Goal: Transaction & Acquisition: Obtain resource

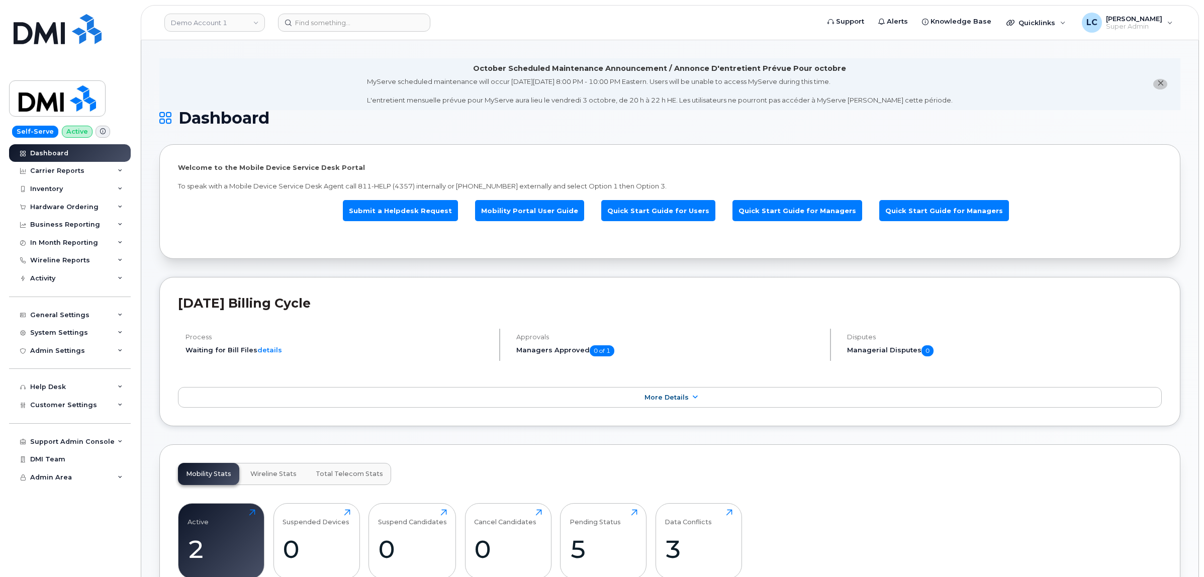
click at [883, 125] on h1 "Dashboard" at bounding box center [667, 118] width 1016 height 16
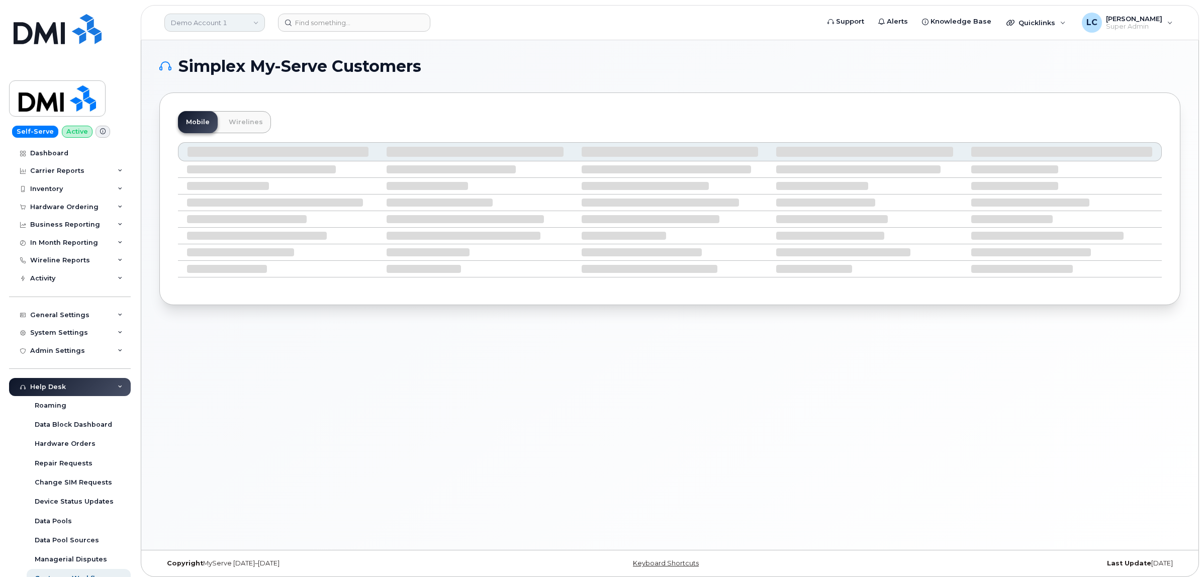
click at [215, 26] on link "Demo Account 1" at bounding box center [214, 23] width 101 height 18
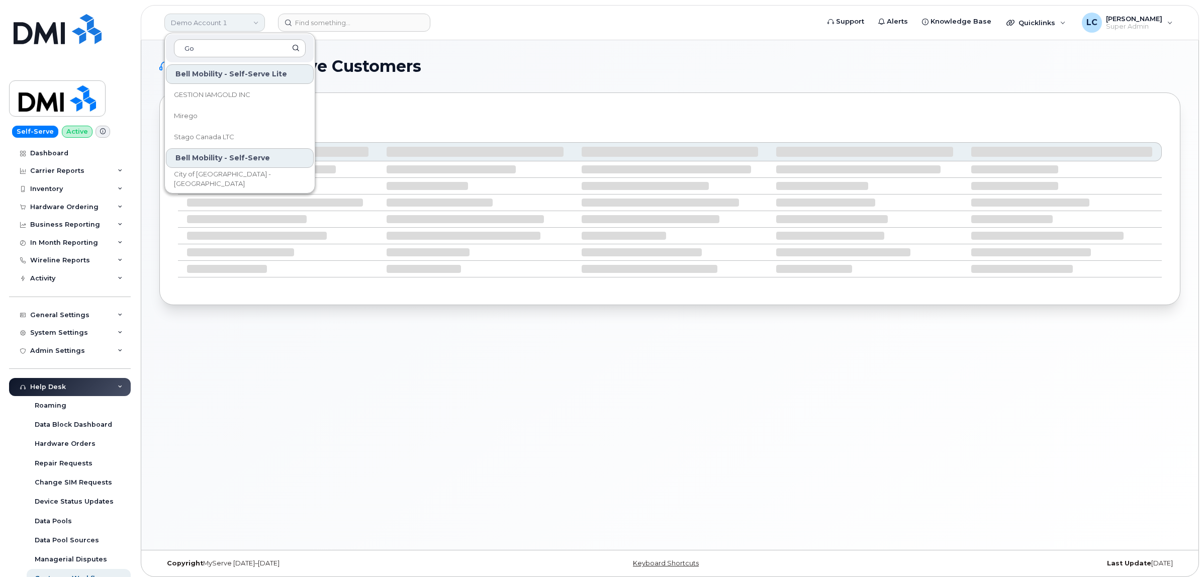
type input "G"
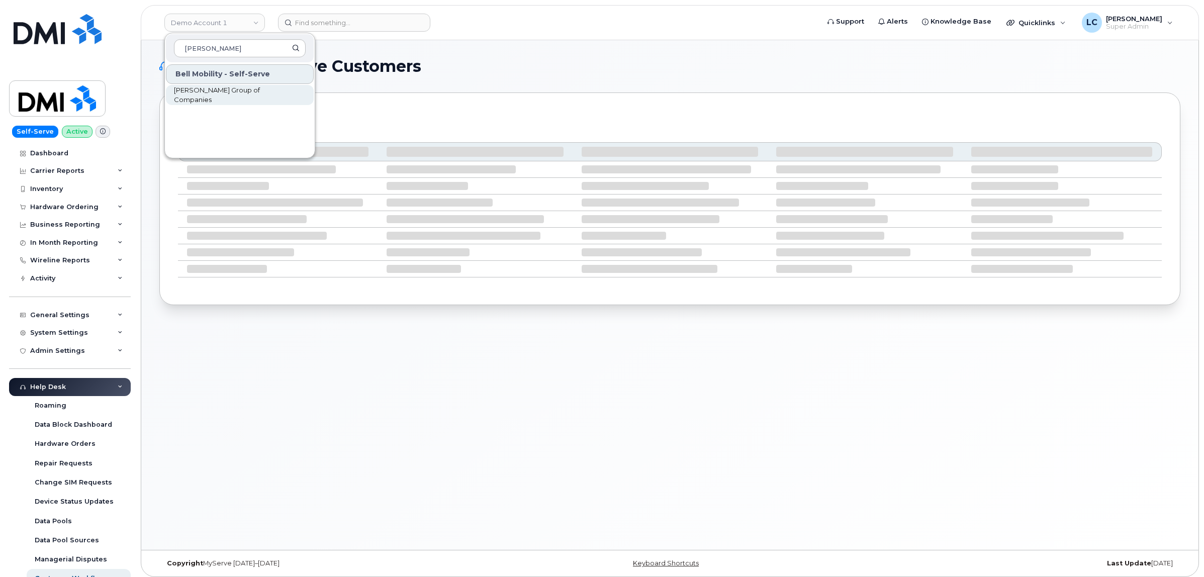
type input "Woodward"
click at [229, 89] on link "Woodward Group of Companies" at bounding box center [240, 95] width 148 height 20
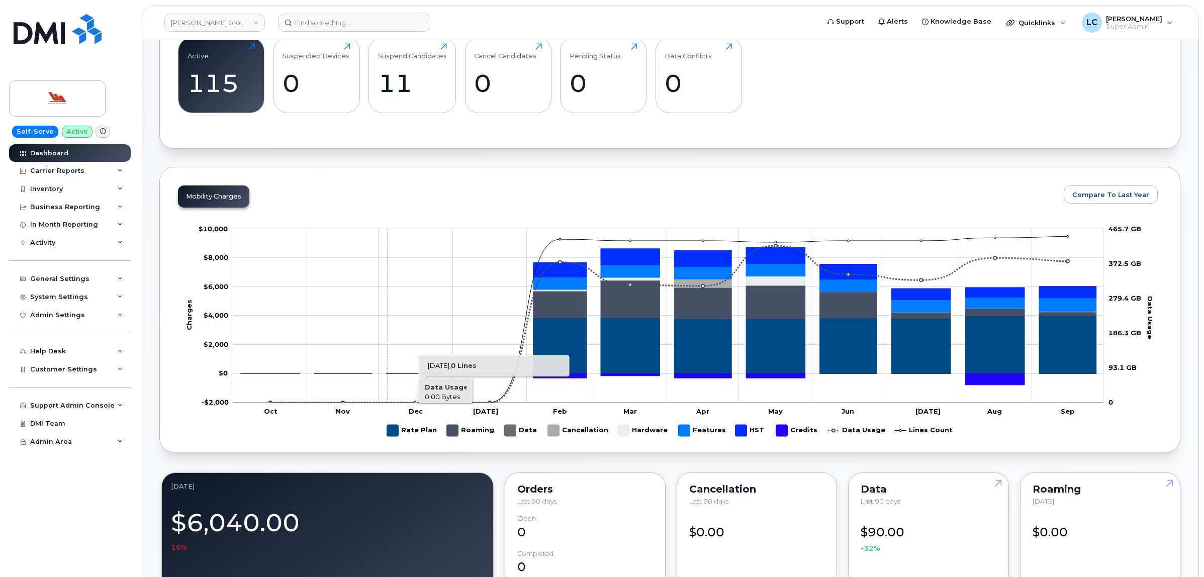
scroll to position [374, 0]
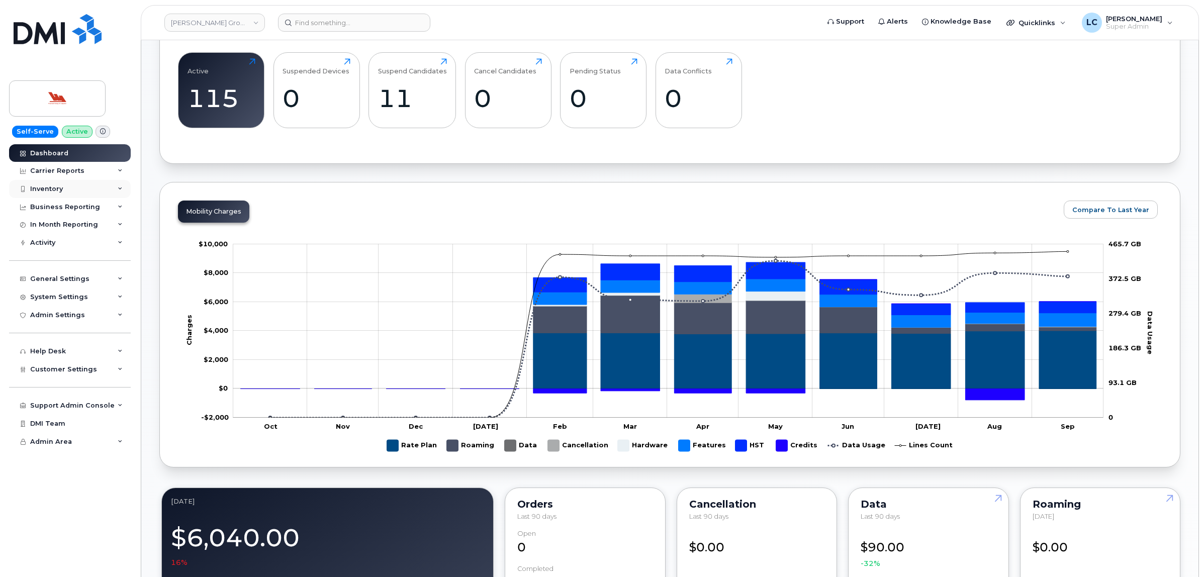
click at [82, 189] on div "Inventory" at bounding box center [70, 189] width 122 height 18
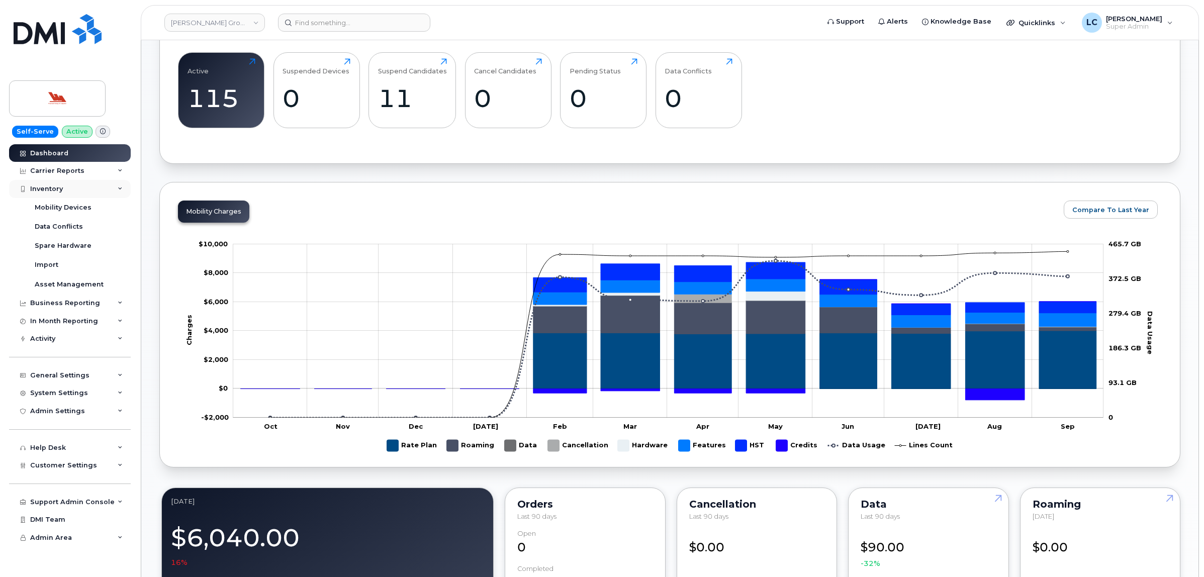
click at [104, 189] on div "Inventory" at bounding box center [70, 189] width 122 height 18
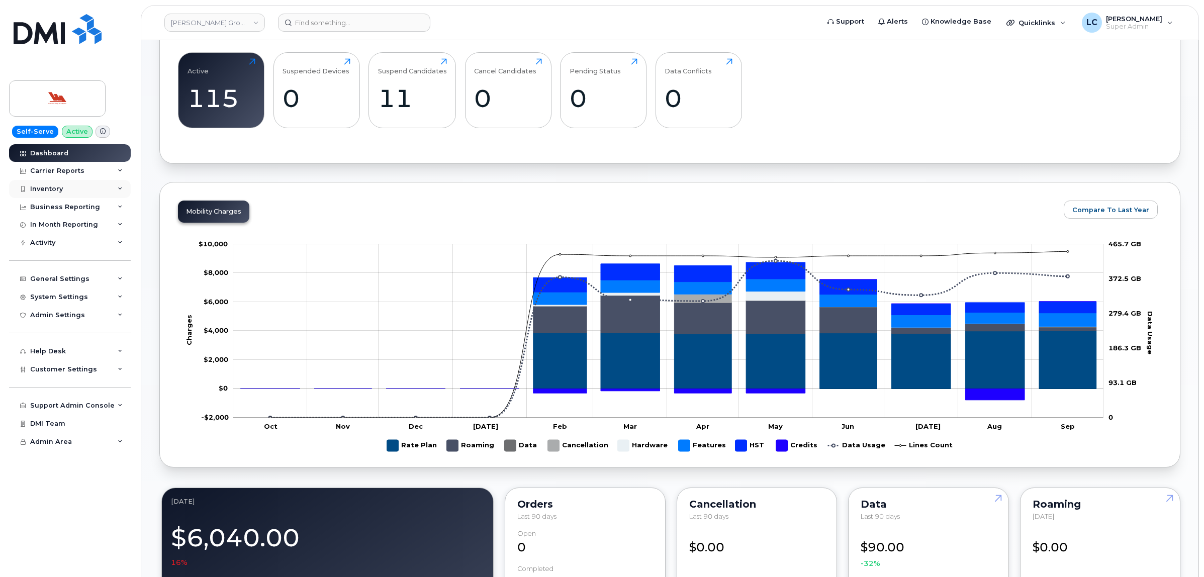
click at [104, 189] on div "Inventory" at bounding box center [70, 189] width 122 height 18
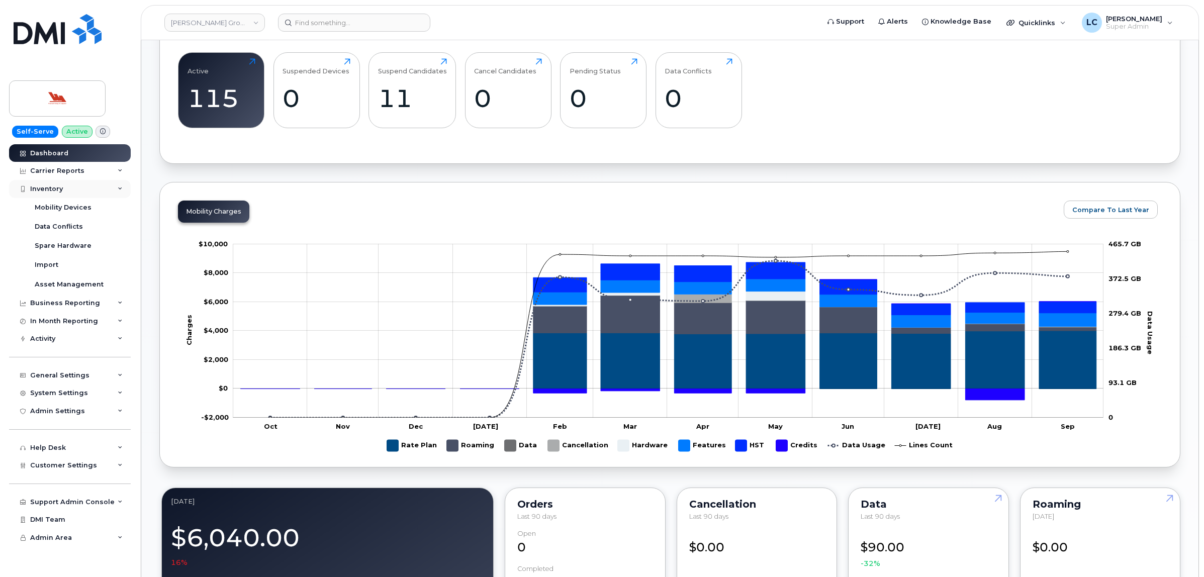
click at [97, 188] on div "Inventory" at bounding box center [70, 189] width 122 height 18
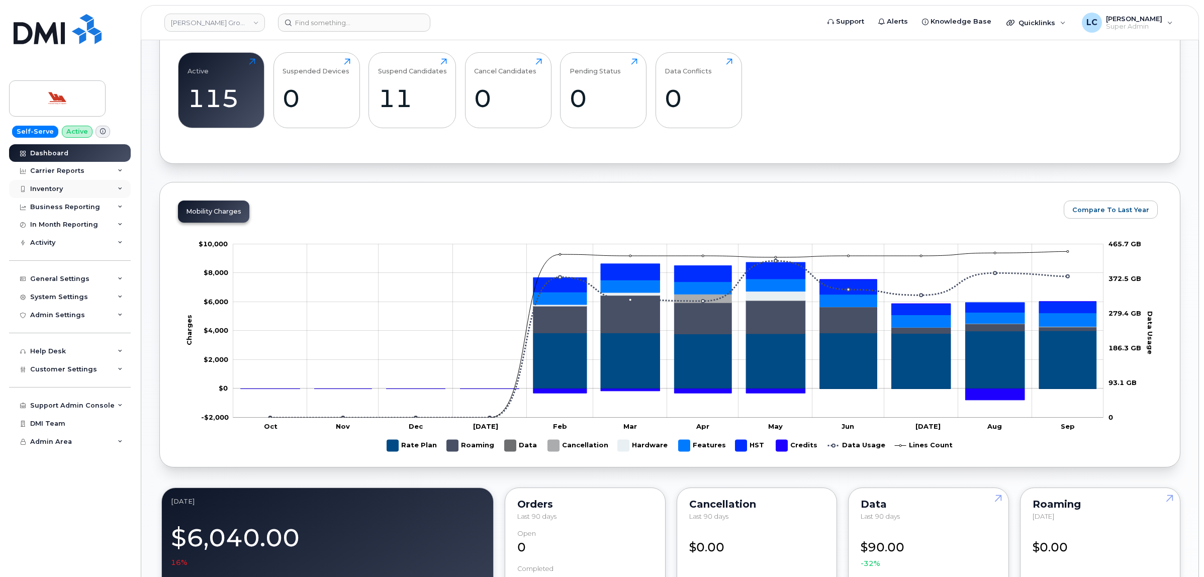
click at [97, 190] on div "Inventory" at bounding box center [70, 189] width 122 height 18
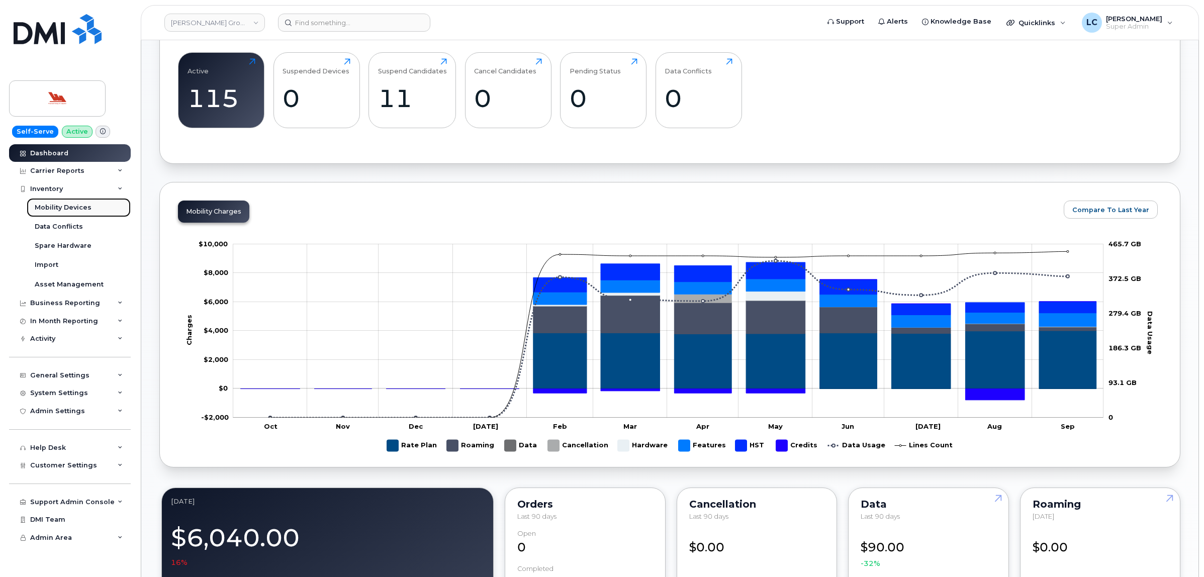
click at [89, 205] on link "Mobility Devices" at bounding box center [79, 207] width 104 height 19
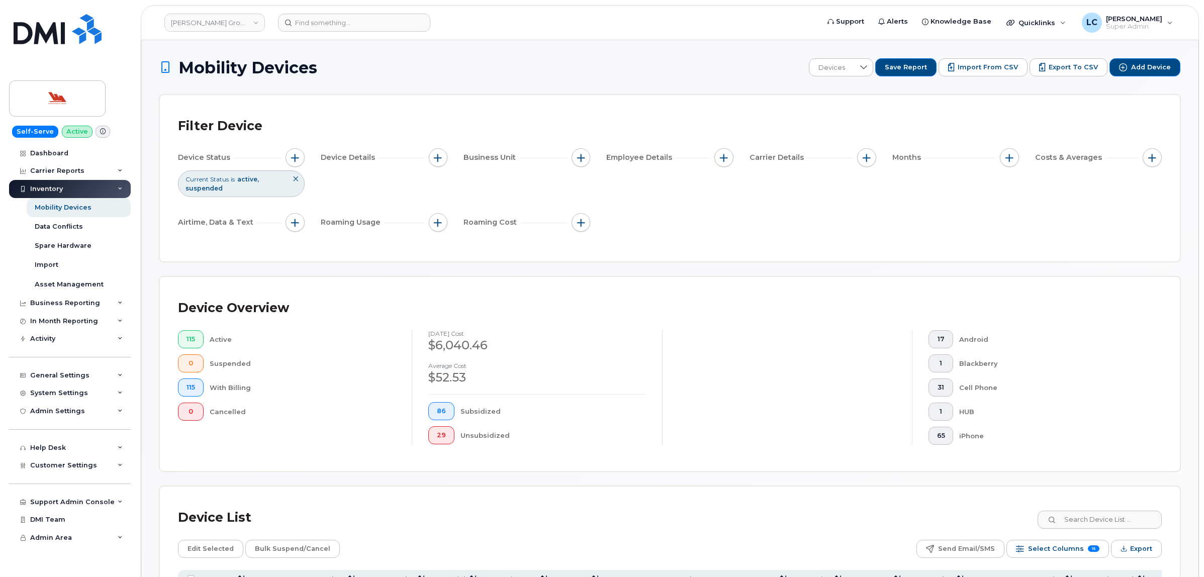
scroll to position [63, 0]
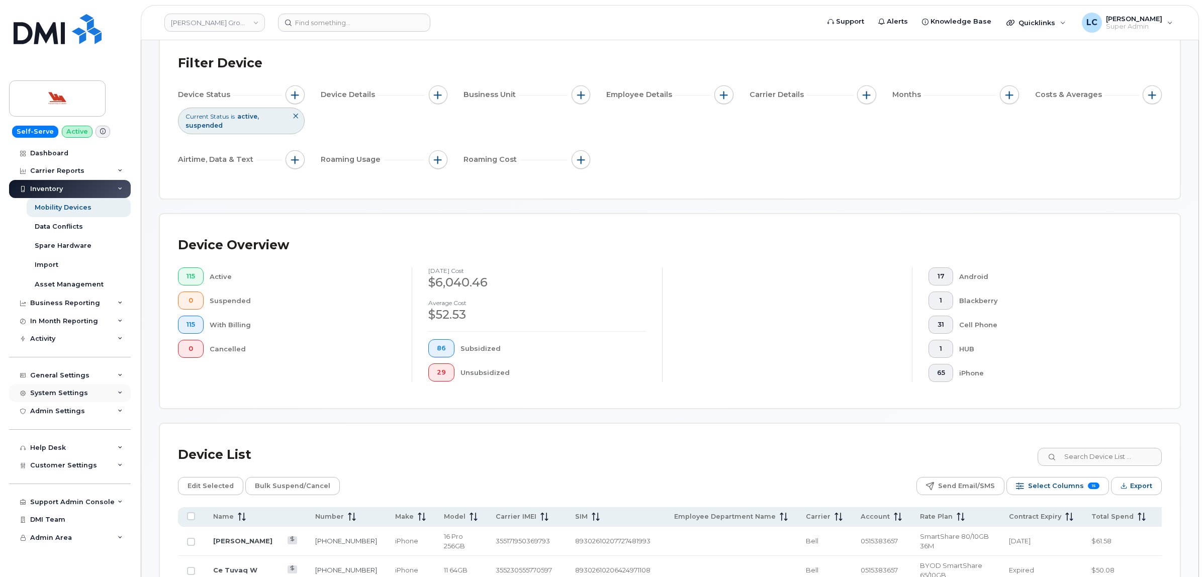
click at [83, 391] on div "System Settings" at bounding box center [59, 393] width 58 height 8
click at [91, 390] on div "System Settings" at bounding box center [70, 393] width 122 height 18
click at [78, 413] on div "Admin Settings" at bounding box center [57, 411] width 55 height 8
click at [82, 412] on div "Admin Settings" at bounding box center [70, 411] width 122 height 18
click at [89, 382] on div "General Settings" at bounding box center [70, 376] width 122 height 18
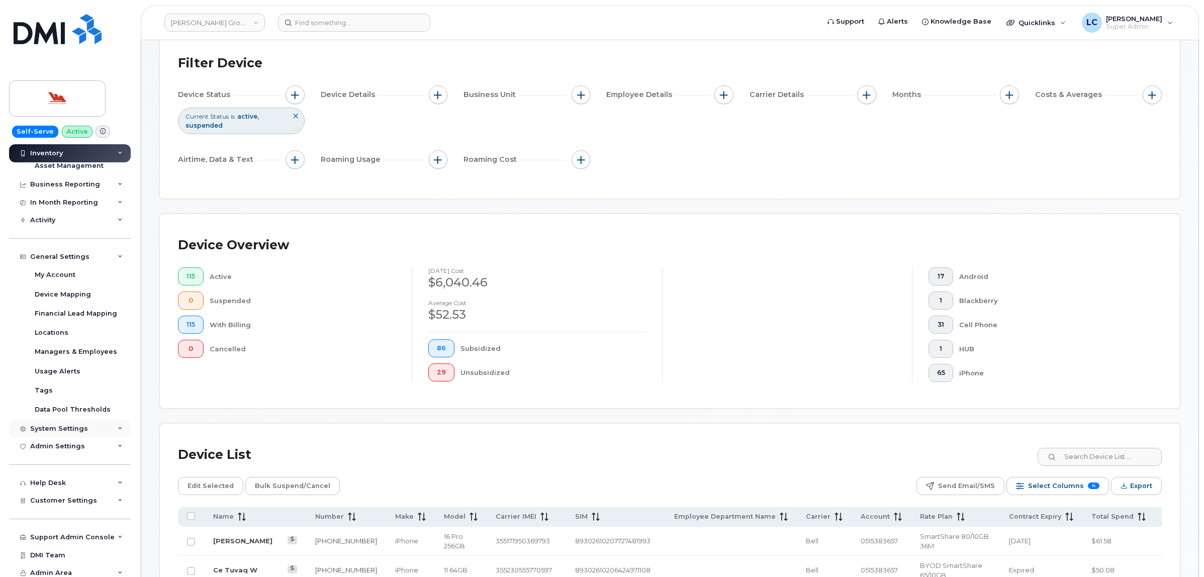
scroll to position [126, 0]
click at [64, 367] on div "Usage Alerts" at bounding box center [58, 367] width 46 height 9
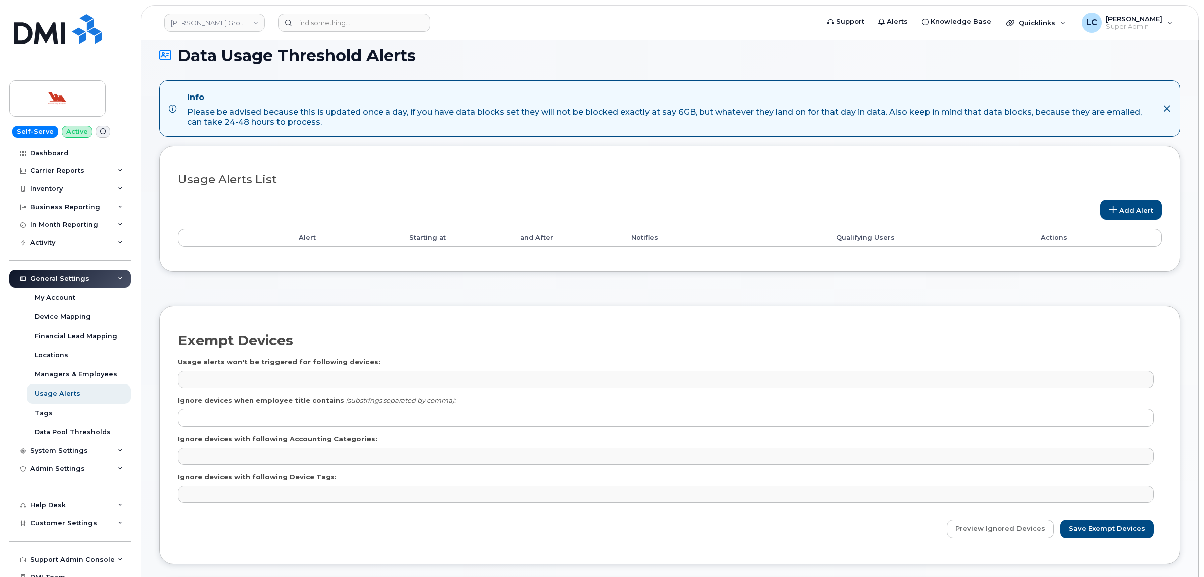
scroll to position [63, 0]
click at [1125, 211] on link "Add Alert" at bounding box center [1131, 210] width 61 height 20
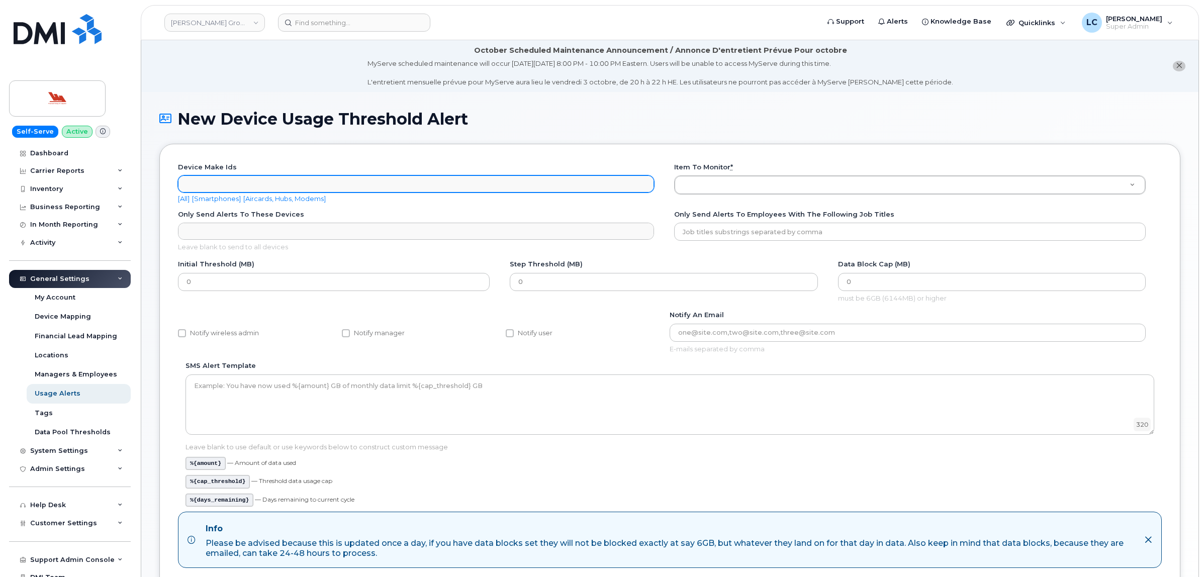
click at [573, 183] on ul "Device make ids" at bounding box center [416, 184] width 475 height 16
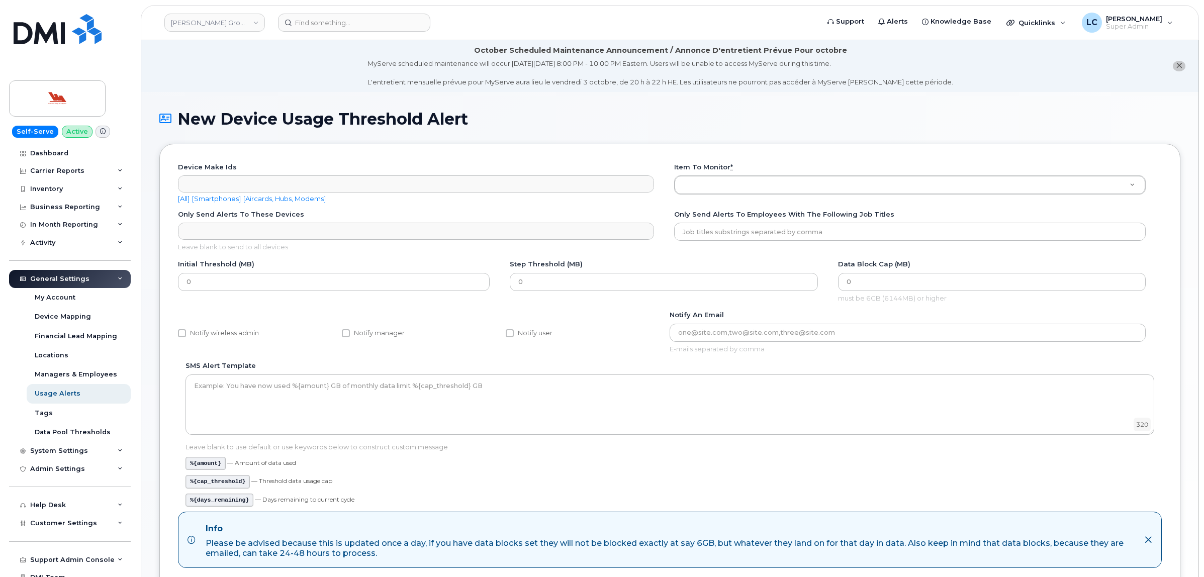
click at [272, 181] on ul "Device make ids" at bounding box center [416, 184] width 475 height 16
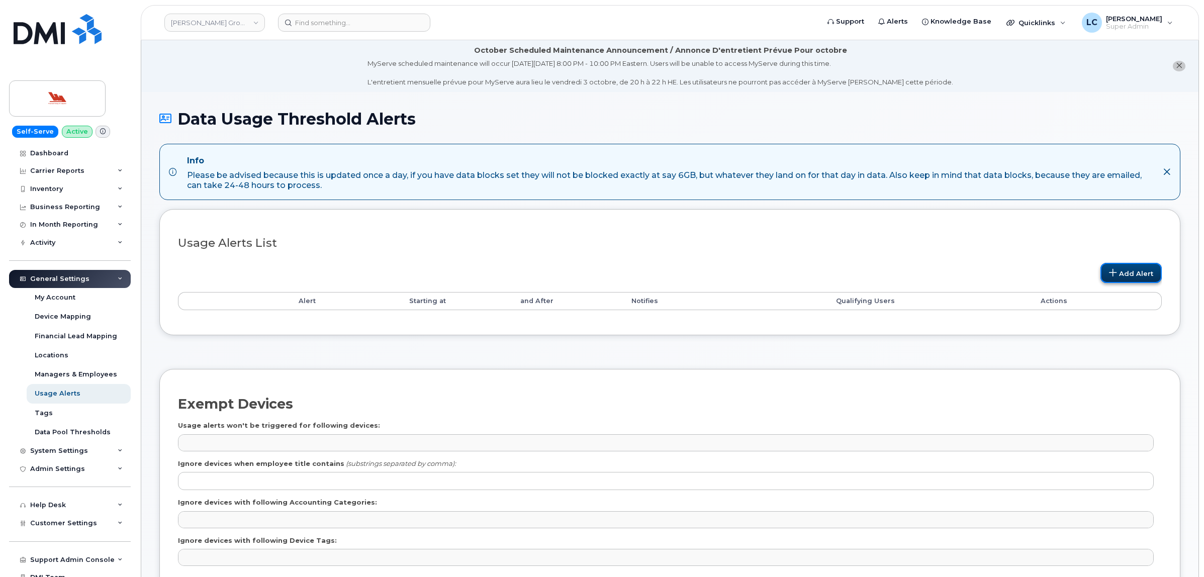
click at [1117, 269] on icon at bounding box center [1113, 273] width 8 height 8
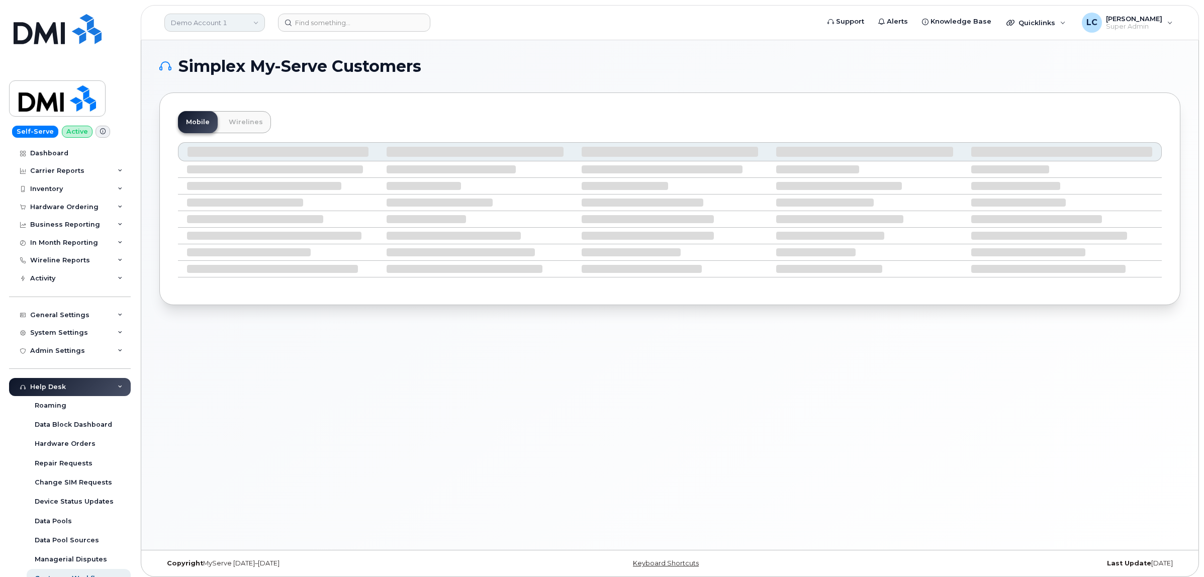
click at [221, 18] on link "Demo Account 1" at bounding box center [214, 23] width 101 height 18
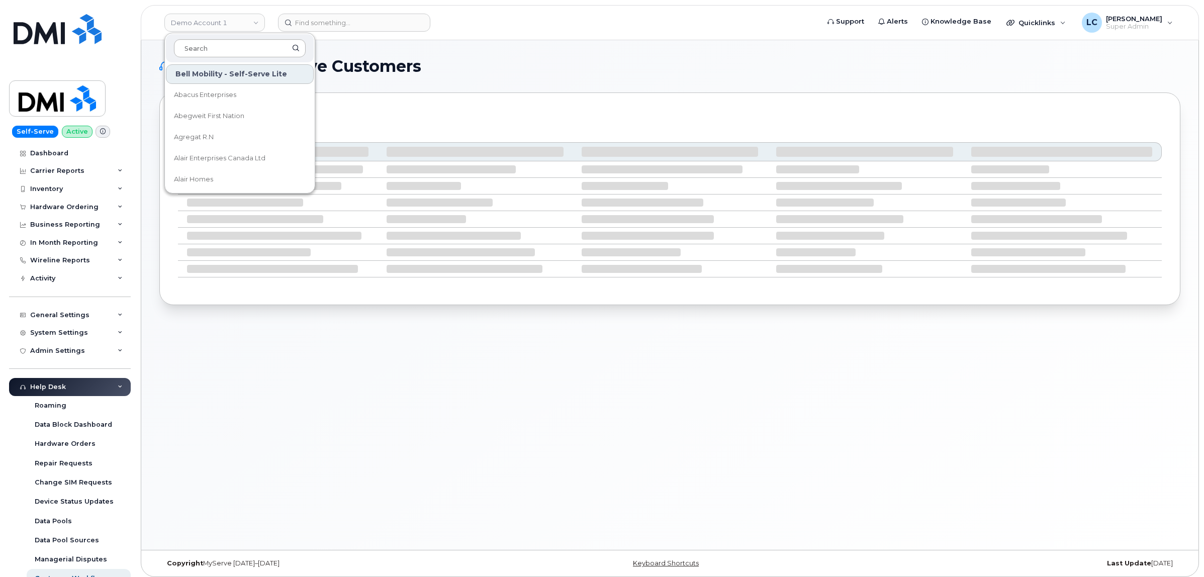
click at [219, 49] on input at bounding box center [240, 48] width 132 height 18
drag, startPoint x: 219, startPoint y: 49, endPoint x: 221, endPoint y: 107, distance: 57.9
click at [220, 47] on input at bounding box center [240, 48] width 132 height 18
type input "Hilton"
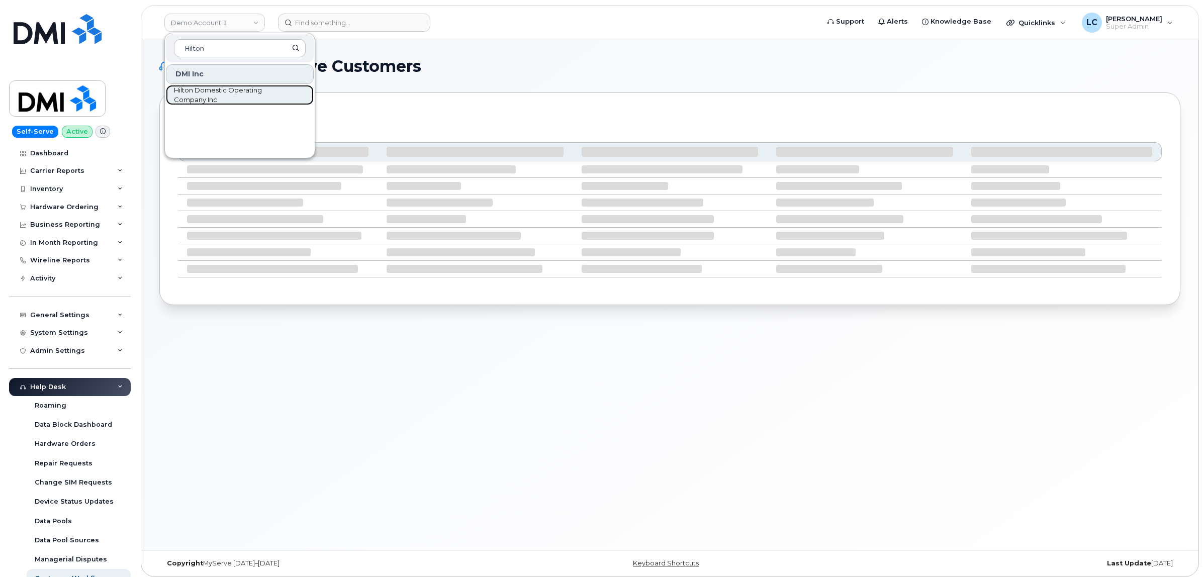
click at [215, 101] on span "Hilton Domestic Operating Company Inc" at bounding box center [232, 95] width 116 height 20
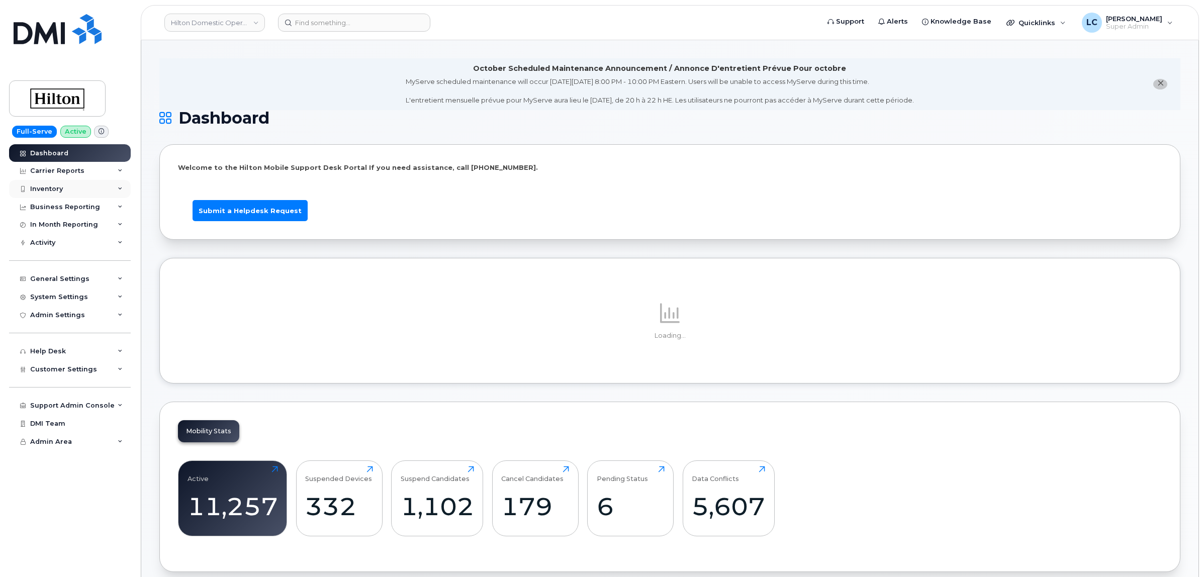
click at [99, 197] on div "Inventory" at bounding box center [70, 189] width 122 height 18
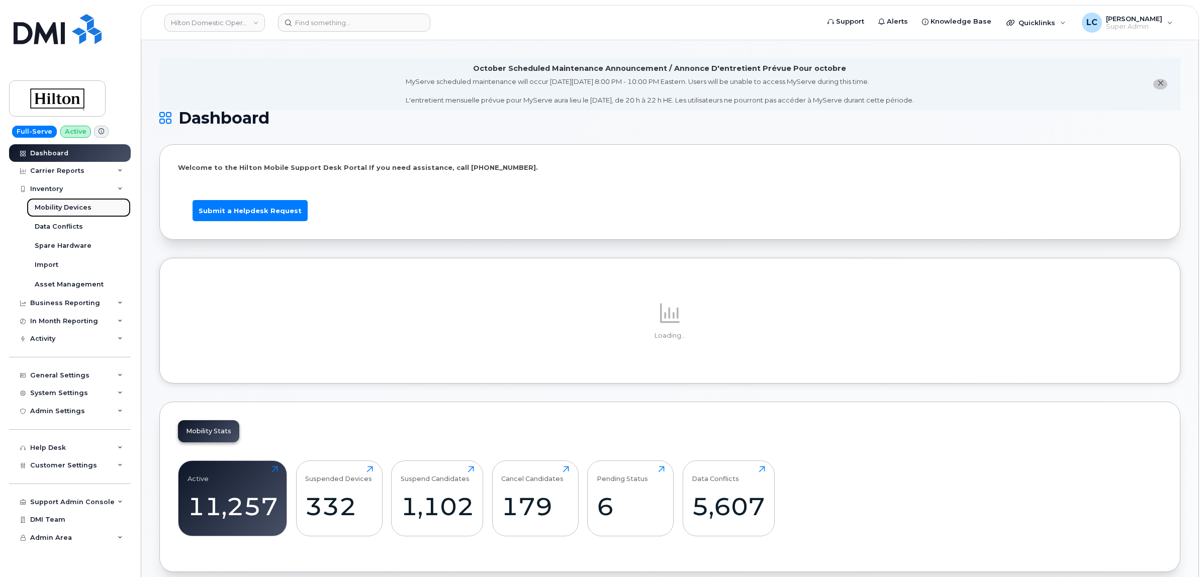
click at [86, 209] on div "Mobility Devices" at bounding box center [63, 207] width 57 height 9
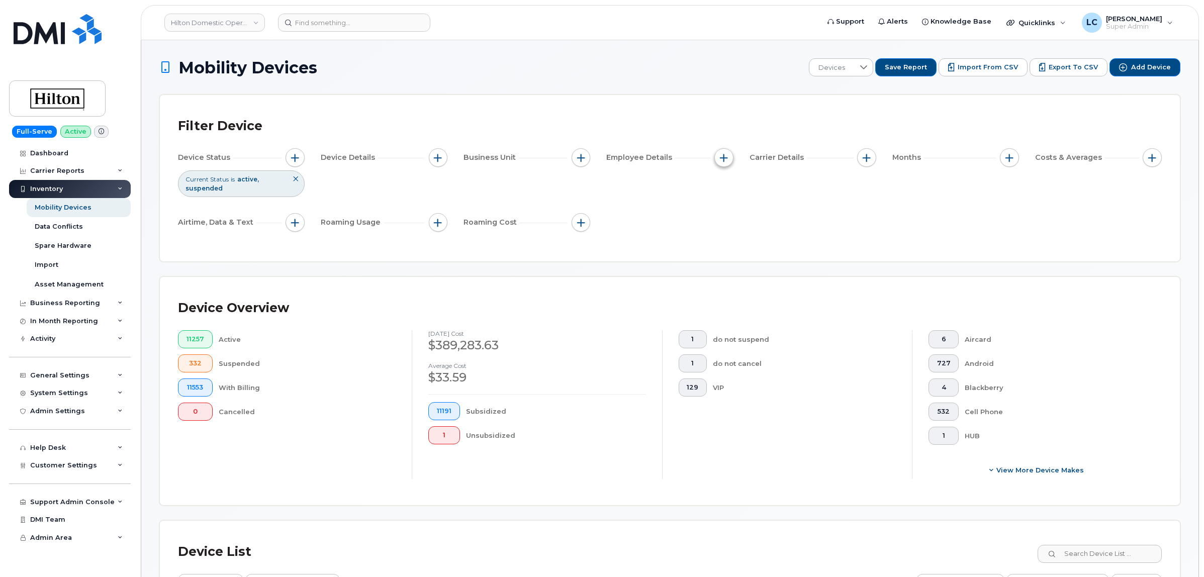
click at [727, 161] on span "button" at bounding box center [724, 158] width 8 height 8
click at [805, 267] on label "Employee Department Name" at bounding box center [788, 267] width 105 height 10
click at [731, 267] on input "Employee Department Name" at bounding box center [727, 267] width 8 height 8
checkbox input "true"
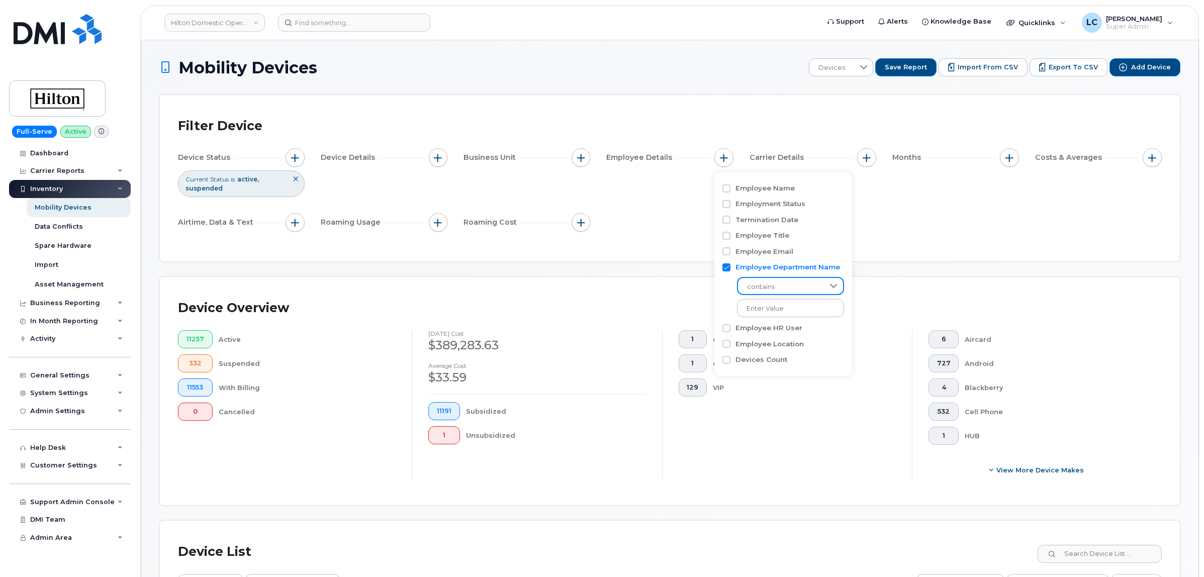
click at [815, 287] on span "contains" at bounding box center [781, 287] width 86 height 18
click at [808, 305] on input at bounding box center [791, 308] width 108 height 18
paste input "PDXPS"
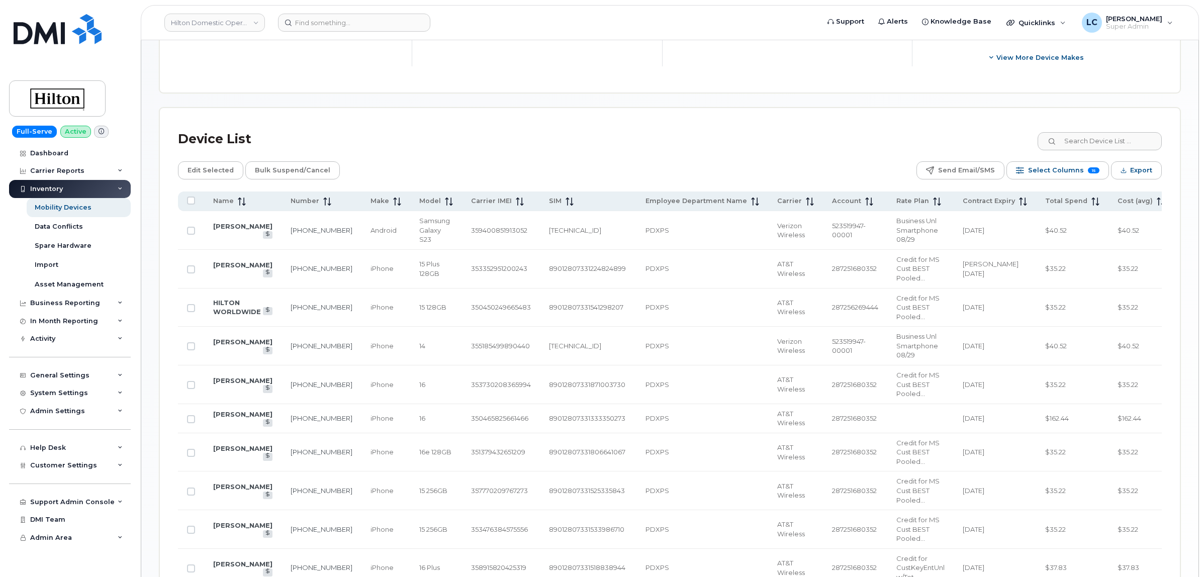
scroll to position [440, 0]
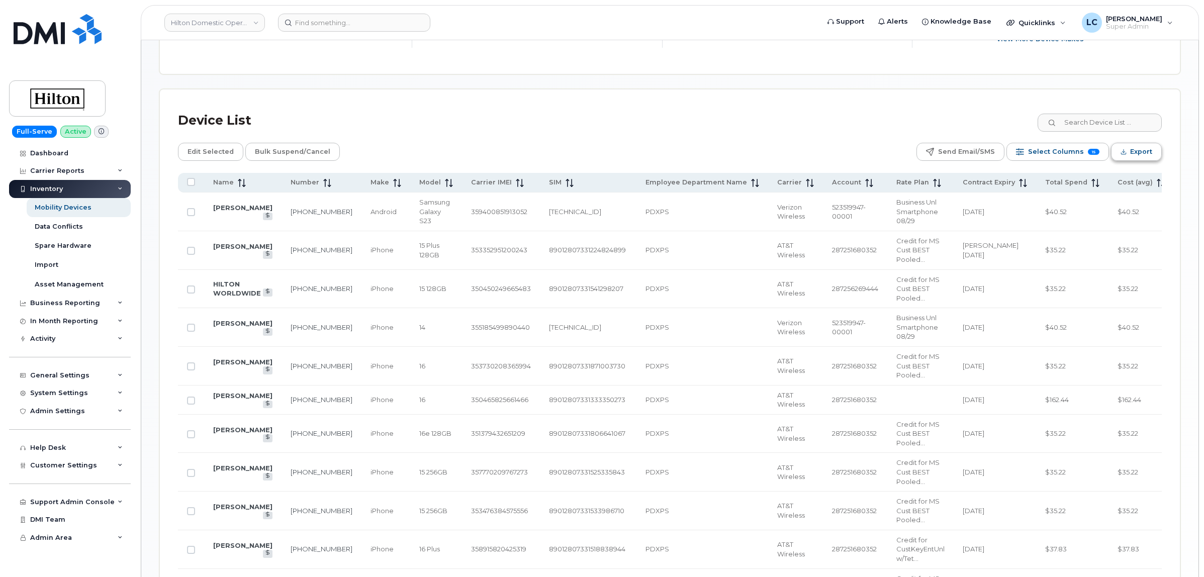
type input "PDXPS"
click at [1140, 151] on span "Export" at bounding box center [1141, 151] width 22 height 15
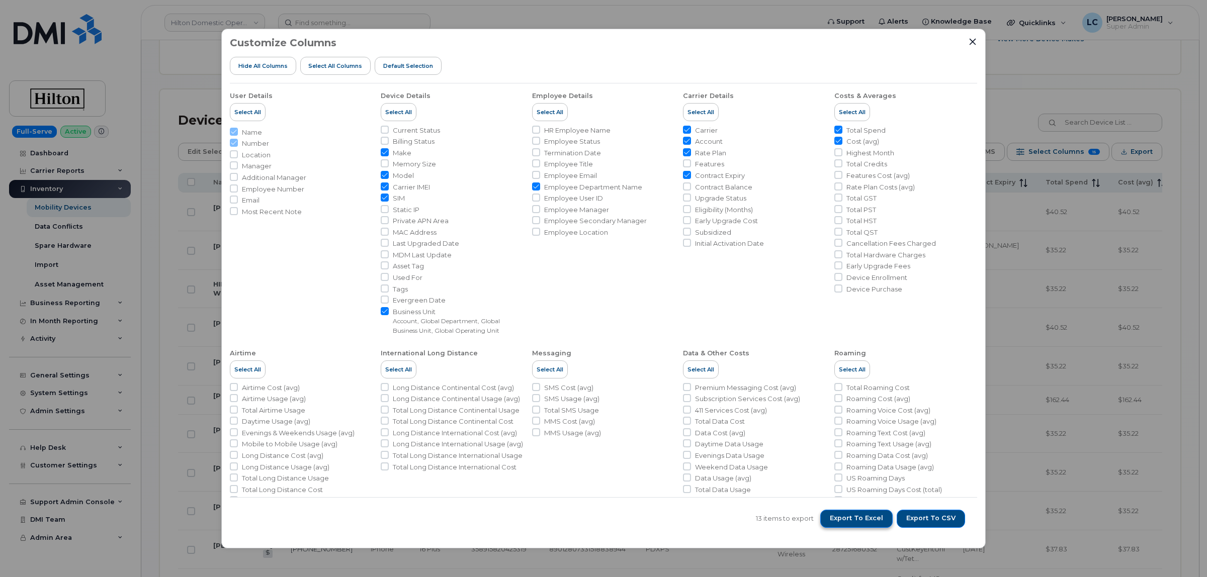
click at [865, 515] on span "Export to Excel" at bounding box center [856, 518] width 53 height 9
click at [972, 40] on icon "Close" at bounding box center [972, 42] width 8 height 8
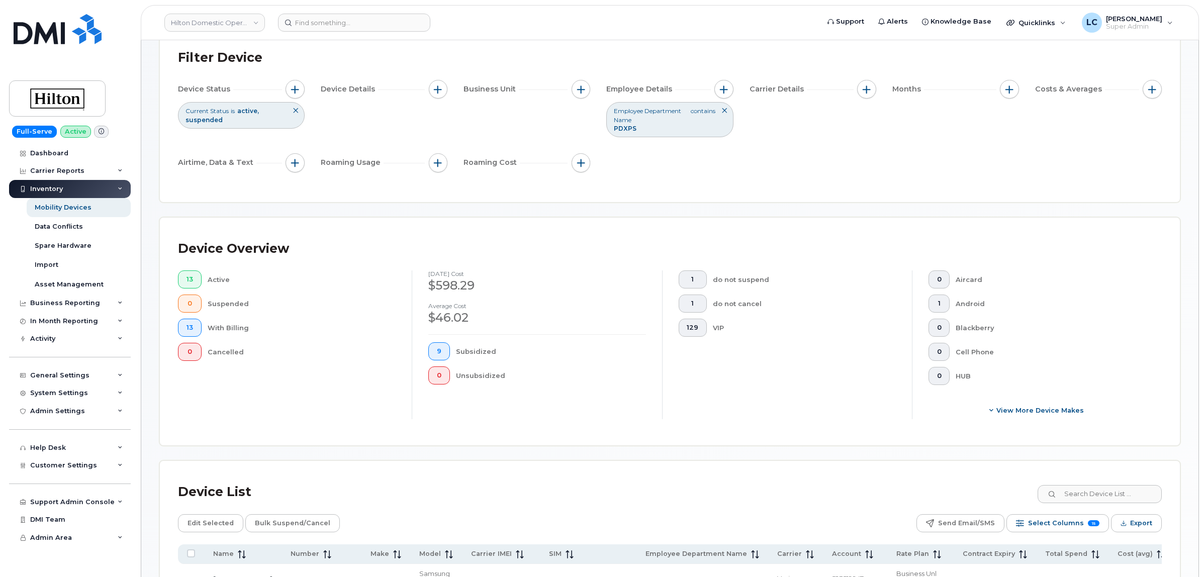
scroll to position [0, 0]
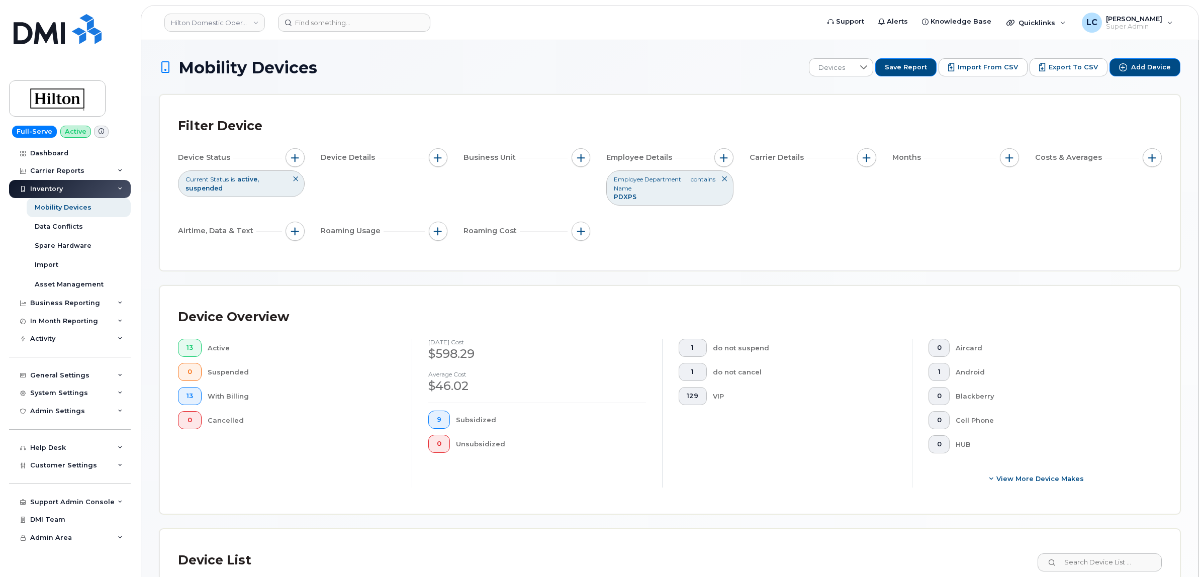
click at [723, 178] on icon at bounding box center [725, 179] width 6 height 6
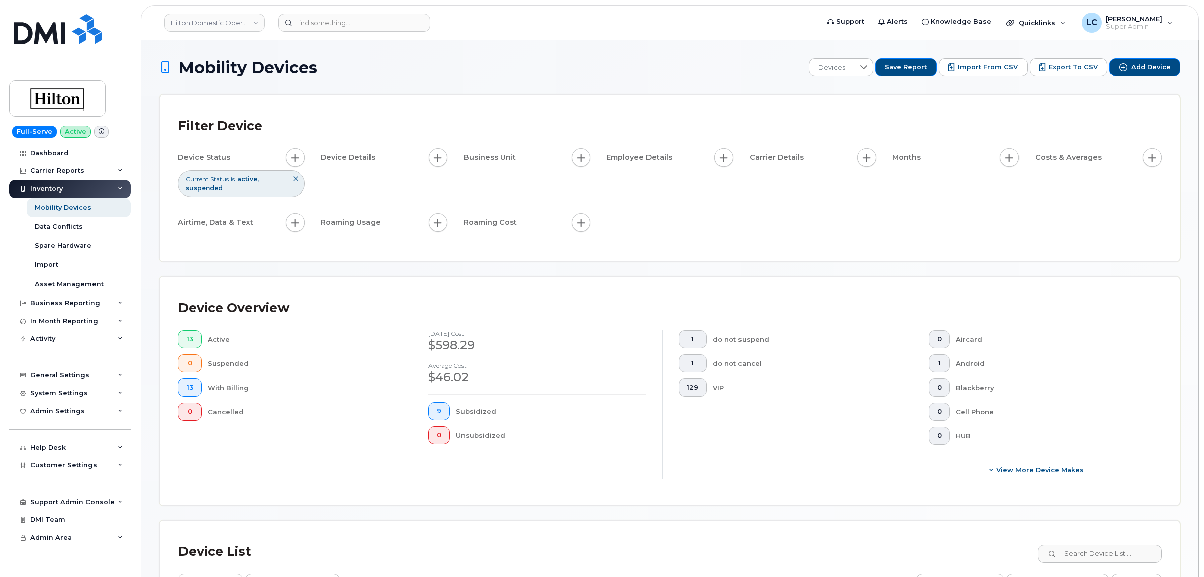
click at [752, 117] on div "Filter Device" at bounding box center [670, 126] width 984 height 26
click at [51, 154] on div "Dashboard" at bounding box center [49, 153] width 38 height 8
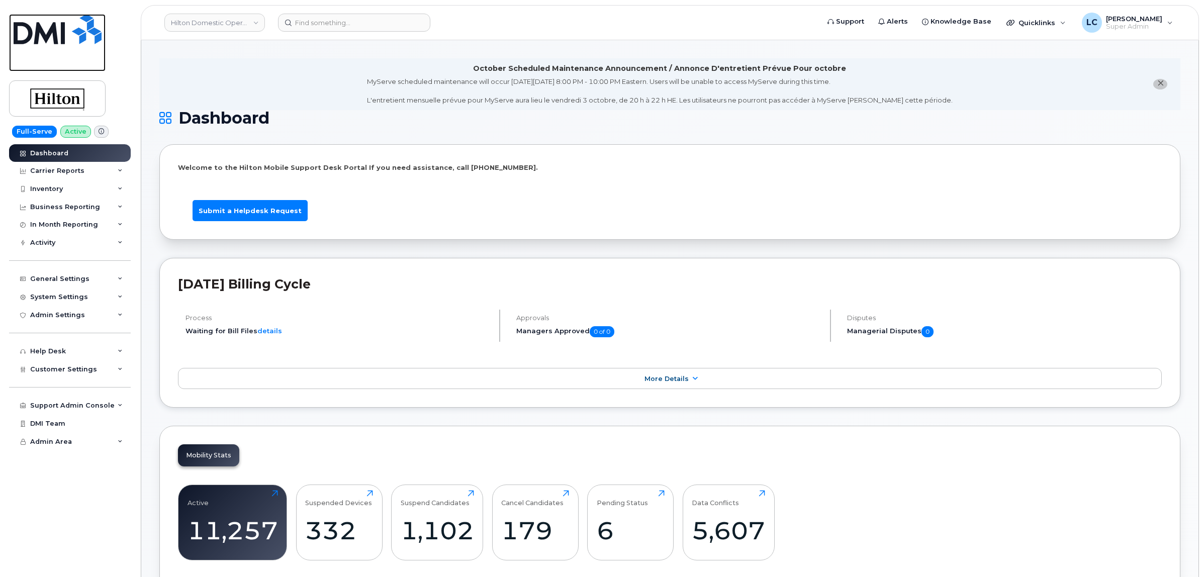
click at [53, 34] on img at bounding box center [58, 29] width 88 height 30
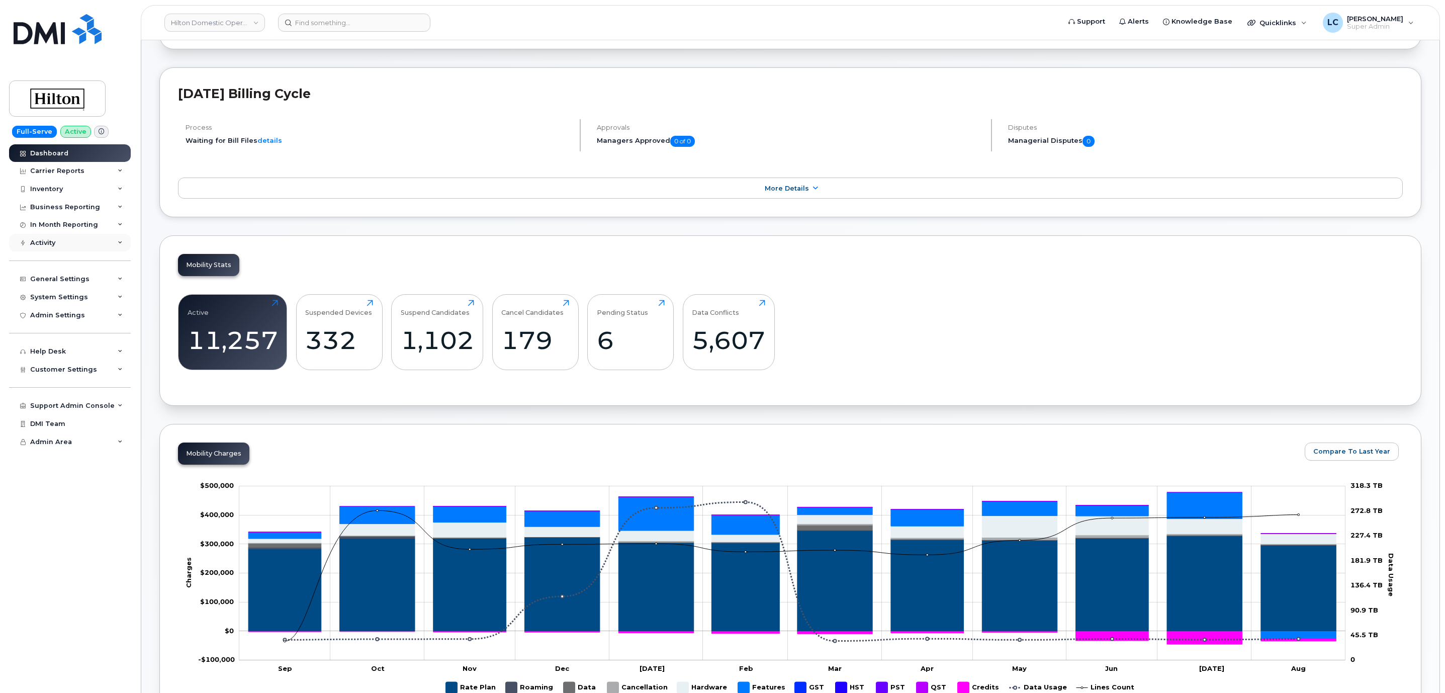
scroll to position [177, 0]
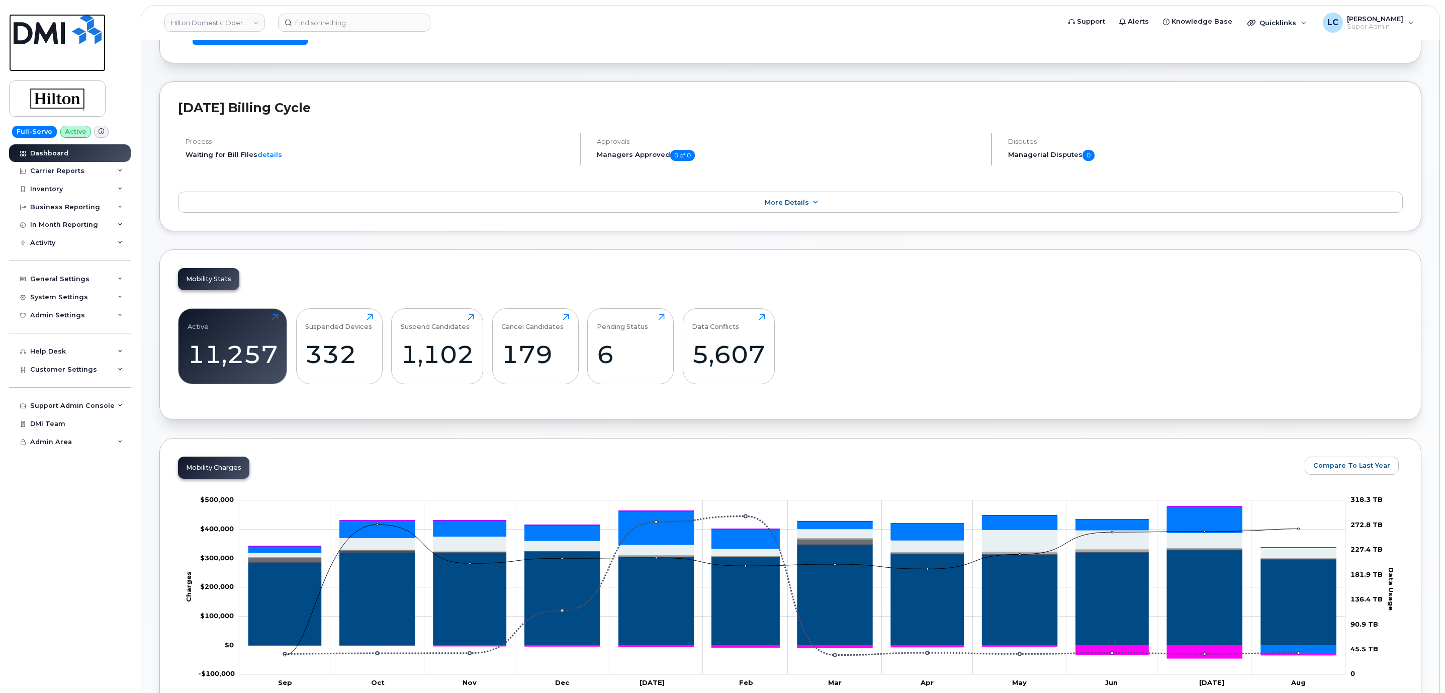
click at [64, 26] on img at bounding box center [58, 29] width 88 height 30
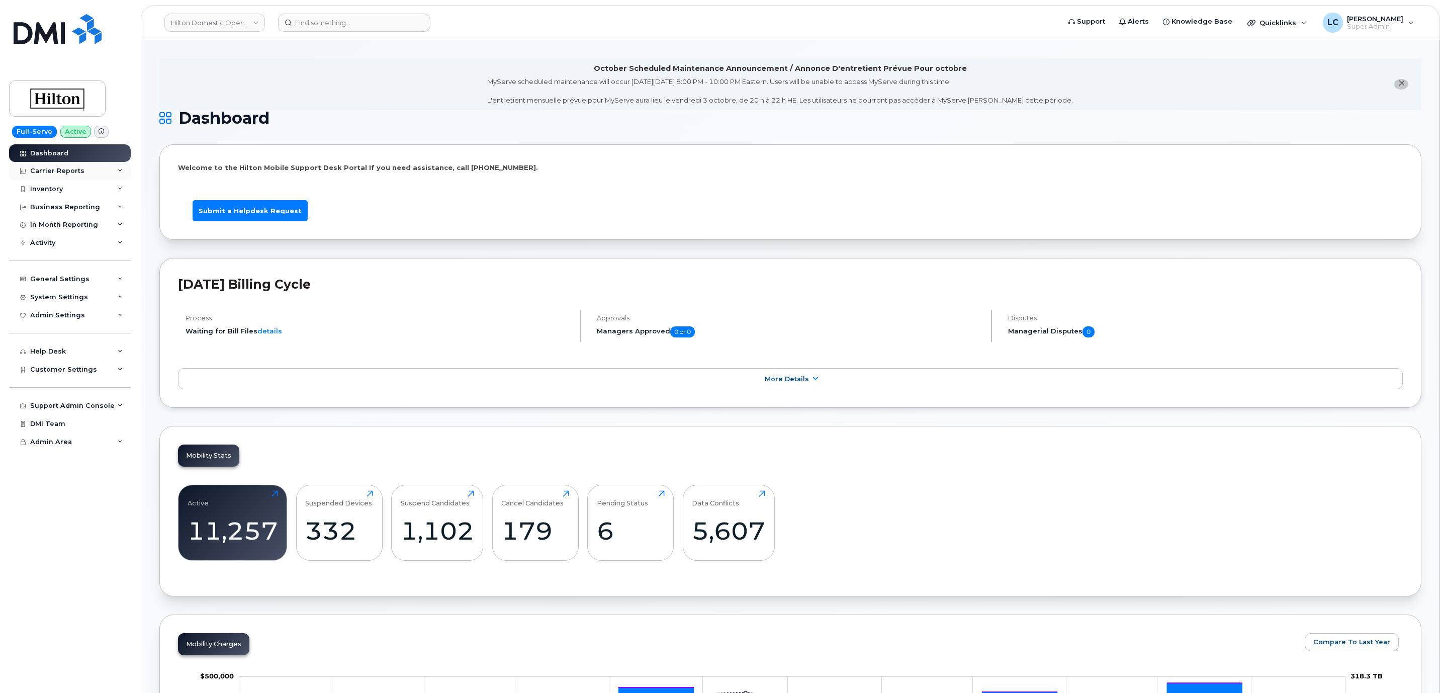
click at [84, 177] on div "Carrier Reports" at bounding box center [70, 171] width 122 height 18
